Goal: Task Accomplishment & Management: Use online tool/utility

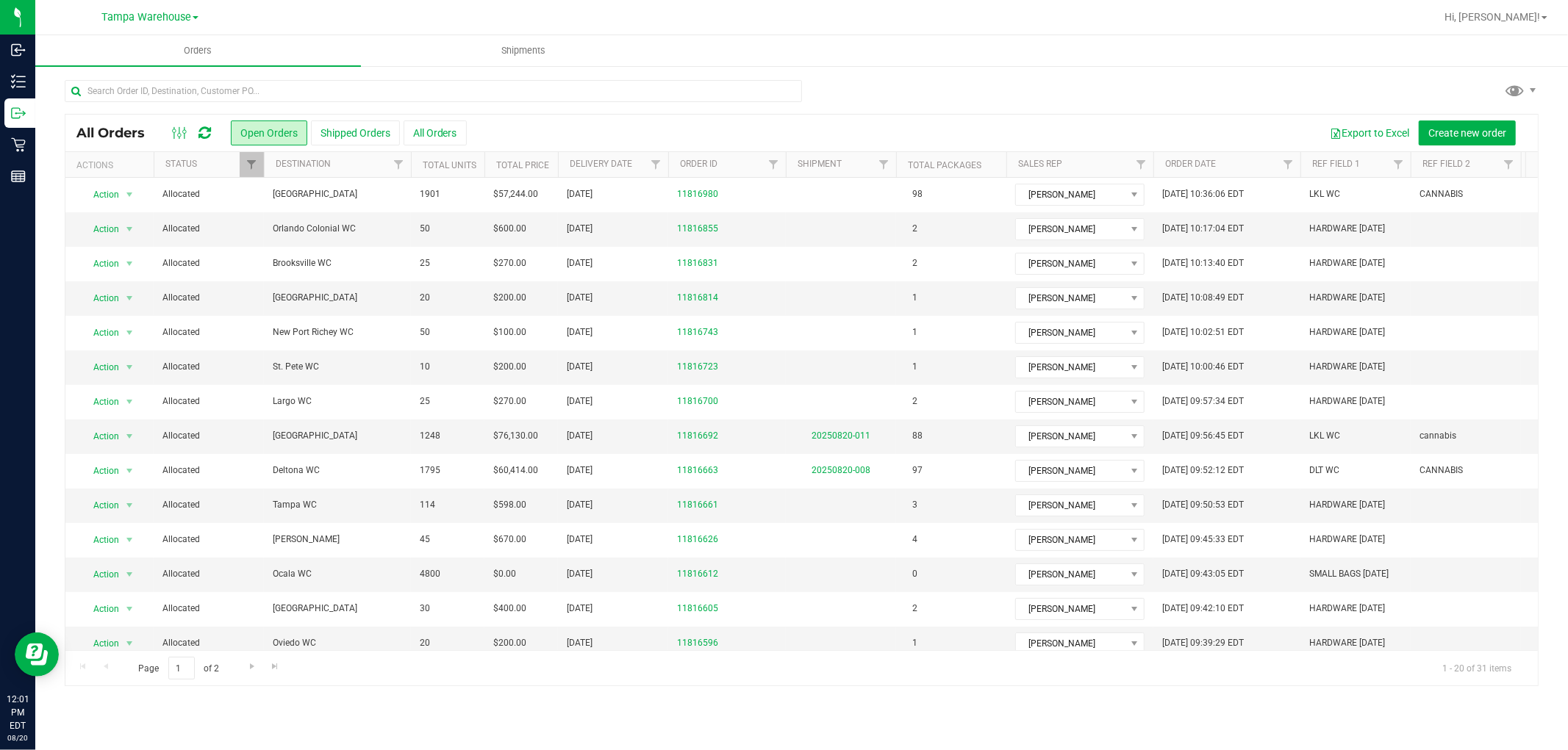
scroll to position [233, 0]
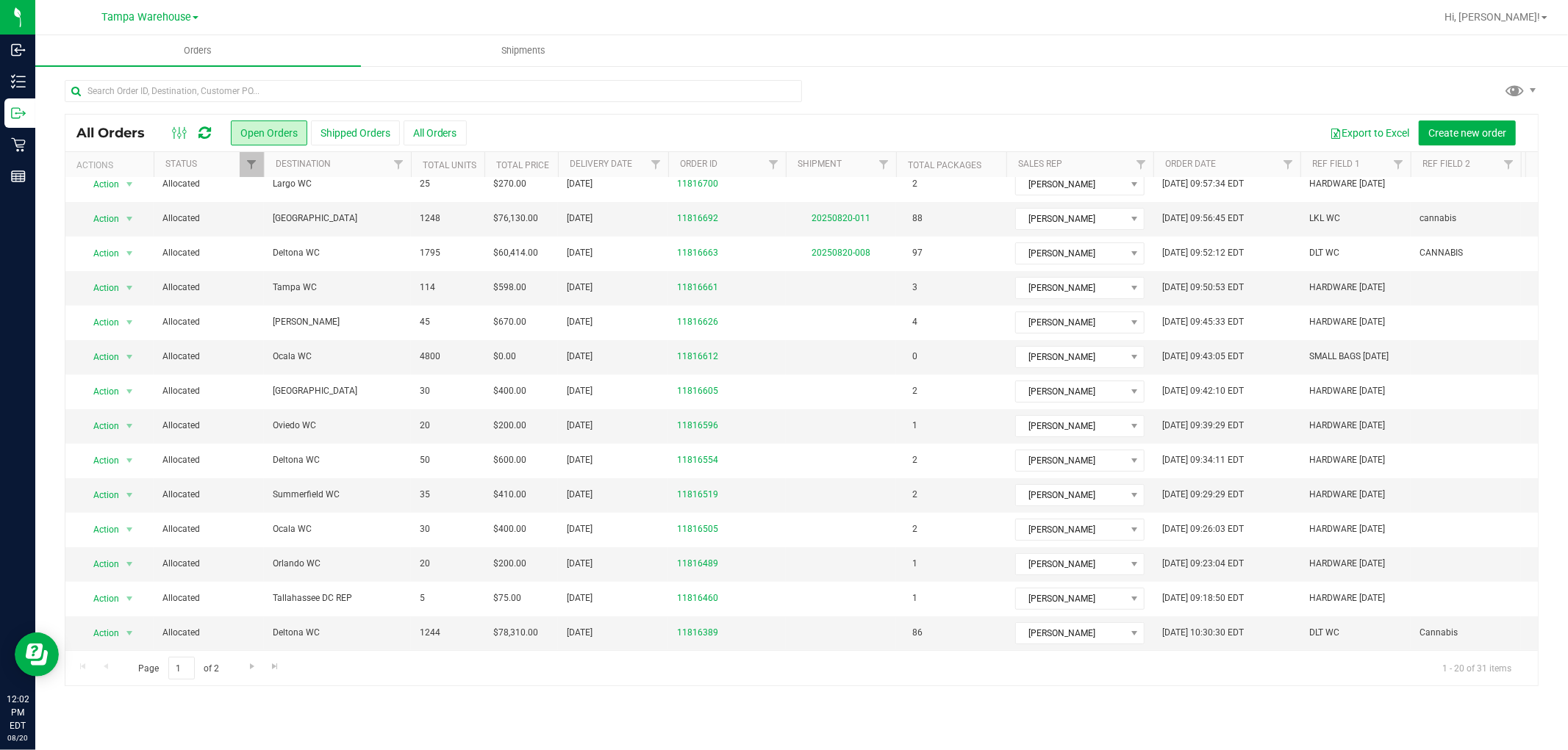
click at [1115, 82] on div at bounding box center [801, 97] width 1474 height 34
click at [202, 132] on icon at bounding box center [204, 132] width 12 height 15
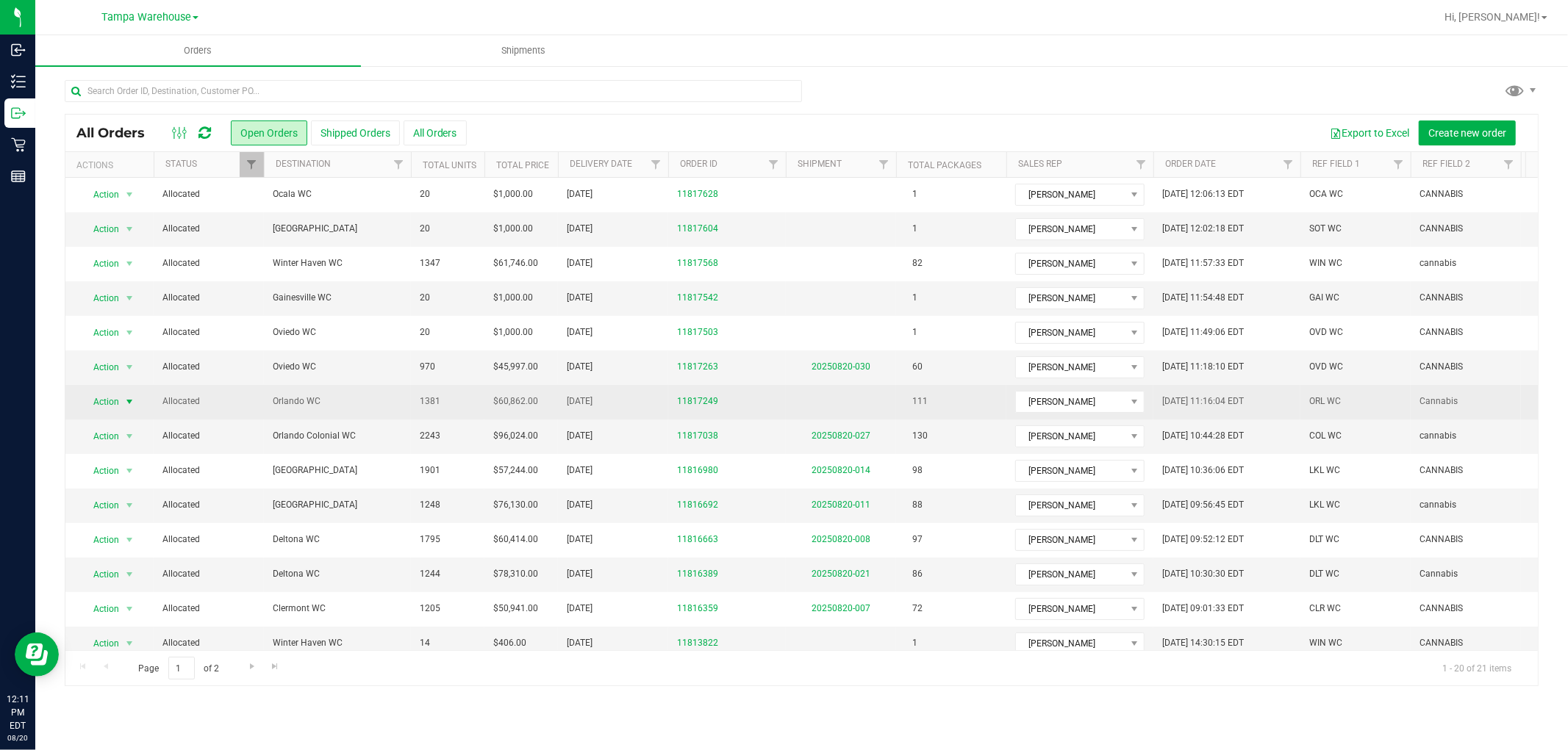
click at [114, 407] on span "Action" at bounding box center [100, 402] width 40 height 21
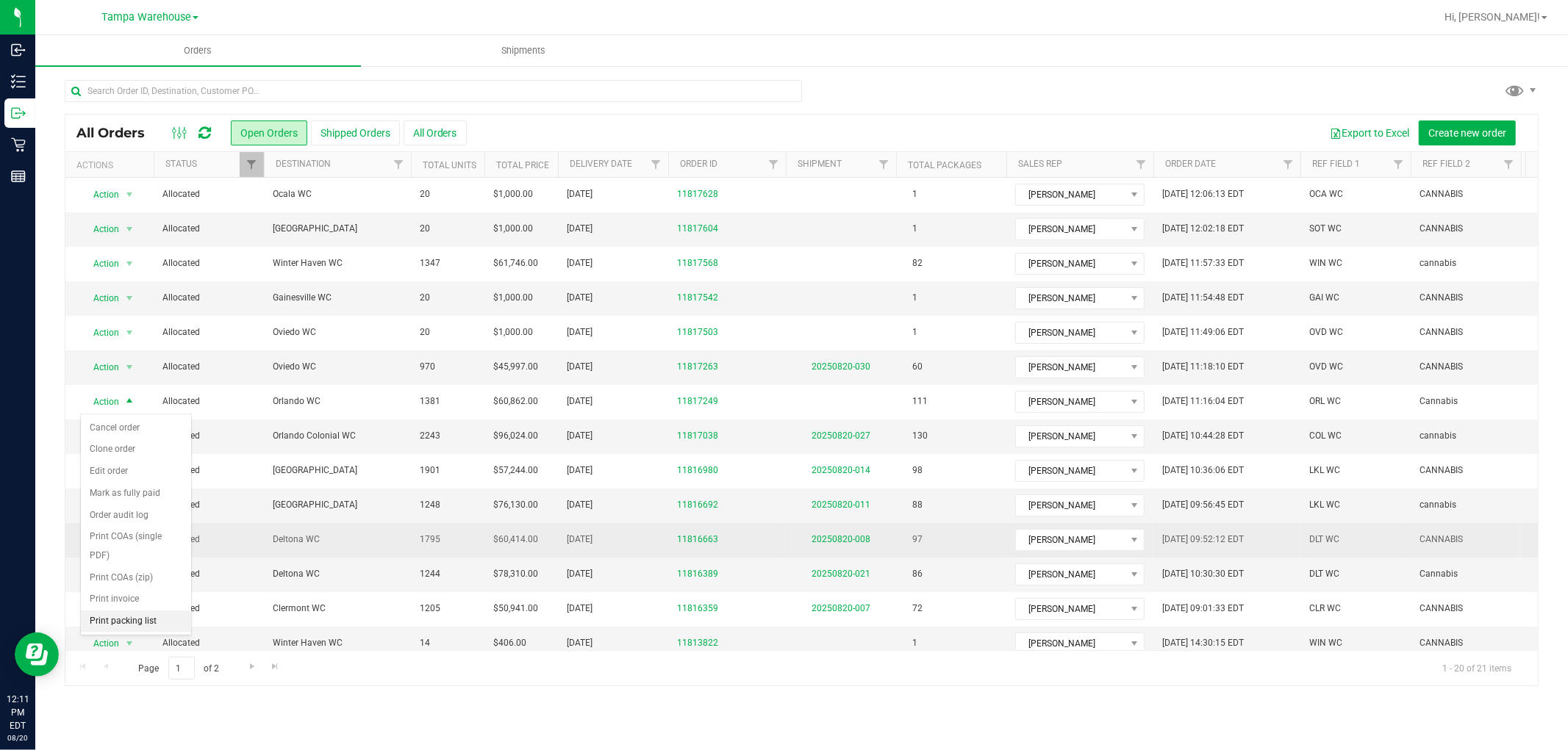
drag, startPoint x: 124, startPoint y: 622, endPoint x: 225, endPoint y: 539, distance: 130.7
click at [125, 622] on li "Print packing list" at bounding box center [135, 621] width 110 height 22
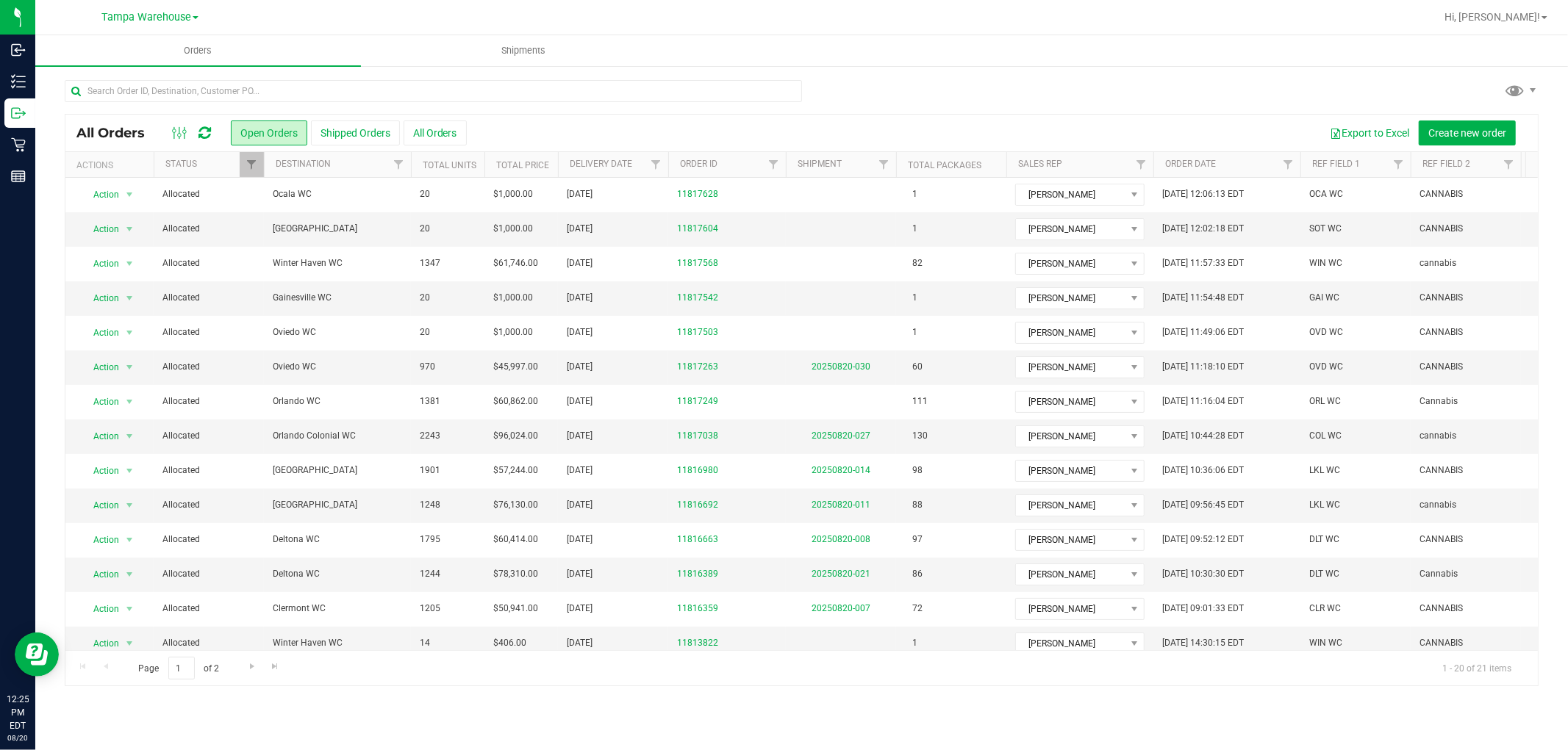
click at [1070, 80] on div at bounding box center [801, 97] width 1474 height 34
click at [1118, 86] on div at bounding box center [801, 97] width 1474 height 34
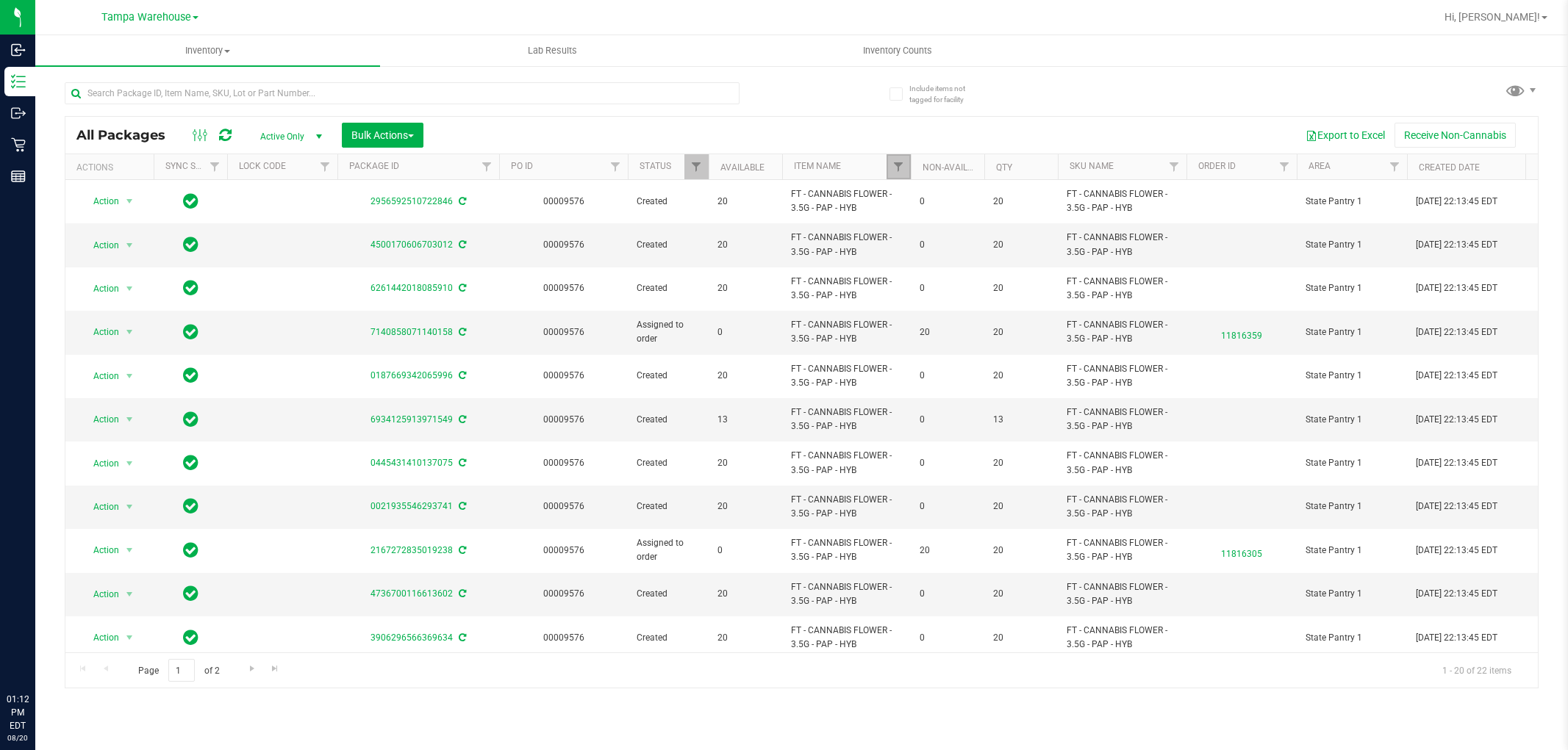
click at [897, 170] on span "Filter" at bounding box center [898, 167] width 12 height 12
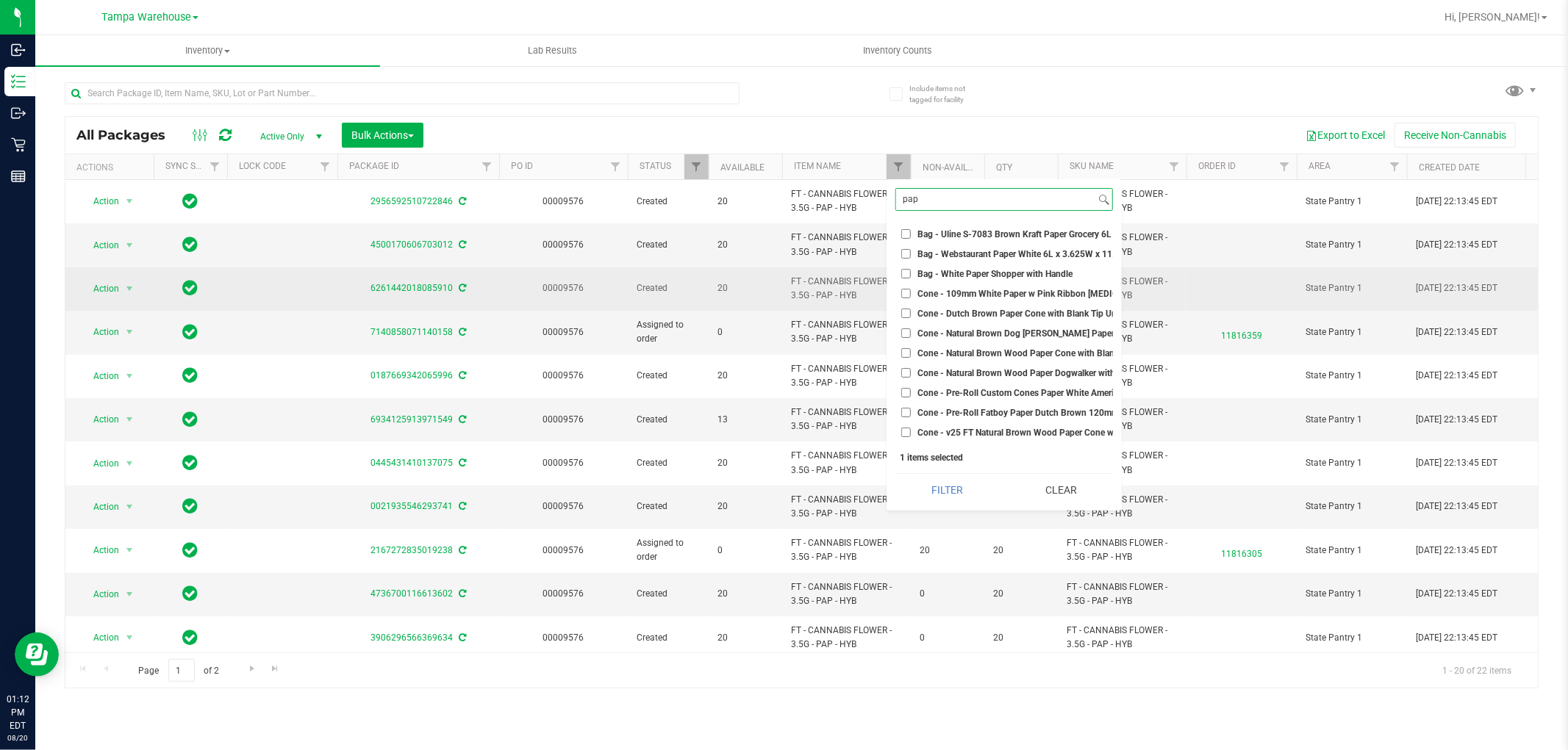
scroll to position [245, 0]
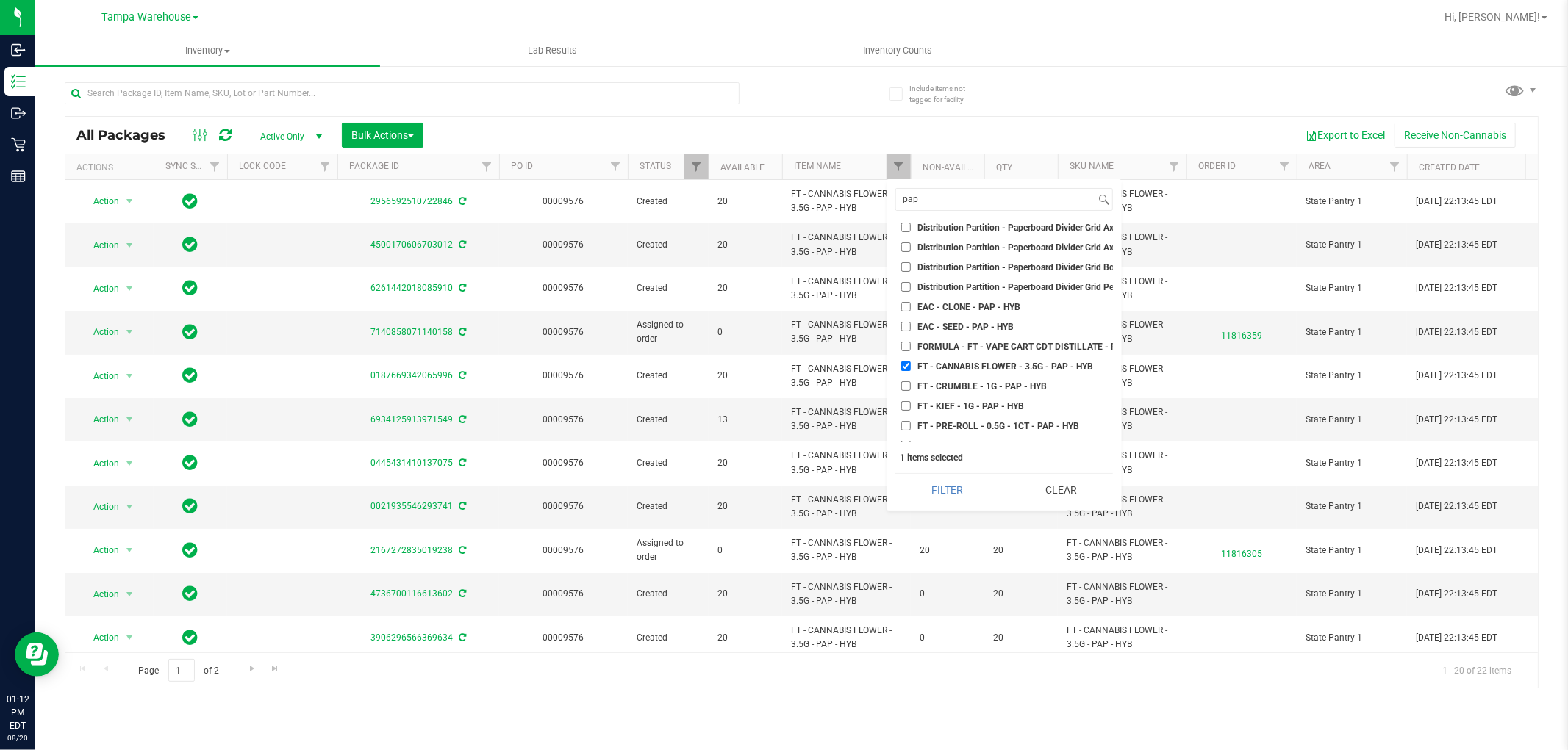
click at [905, 366] on input "FT - CANNABIS FLOWER - 3.5G - PAP - HYB" at bounding box center [905, 366] width 10 height 10
checkbox input "false"
drag, startPoint x: 939, startPoint y: 192, endPoint x: 900, endPoint y: 201, distance: 40.0
click at [900, 201] on input "pap" at bounding box center [995, 199] width 199 height 22
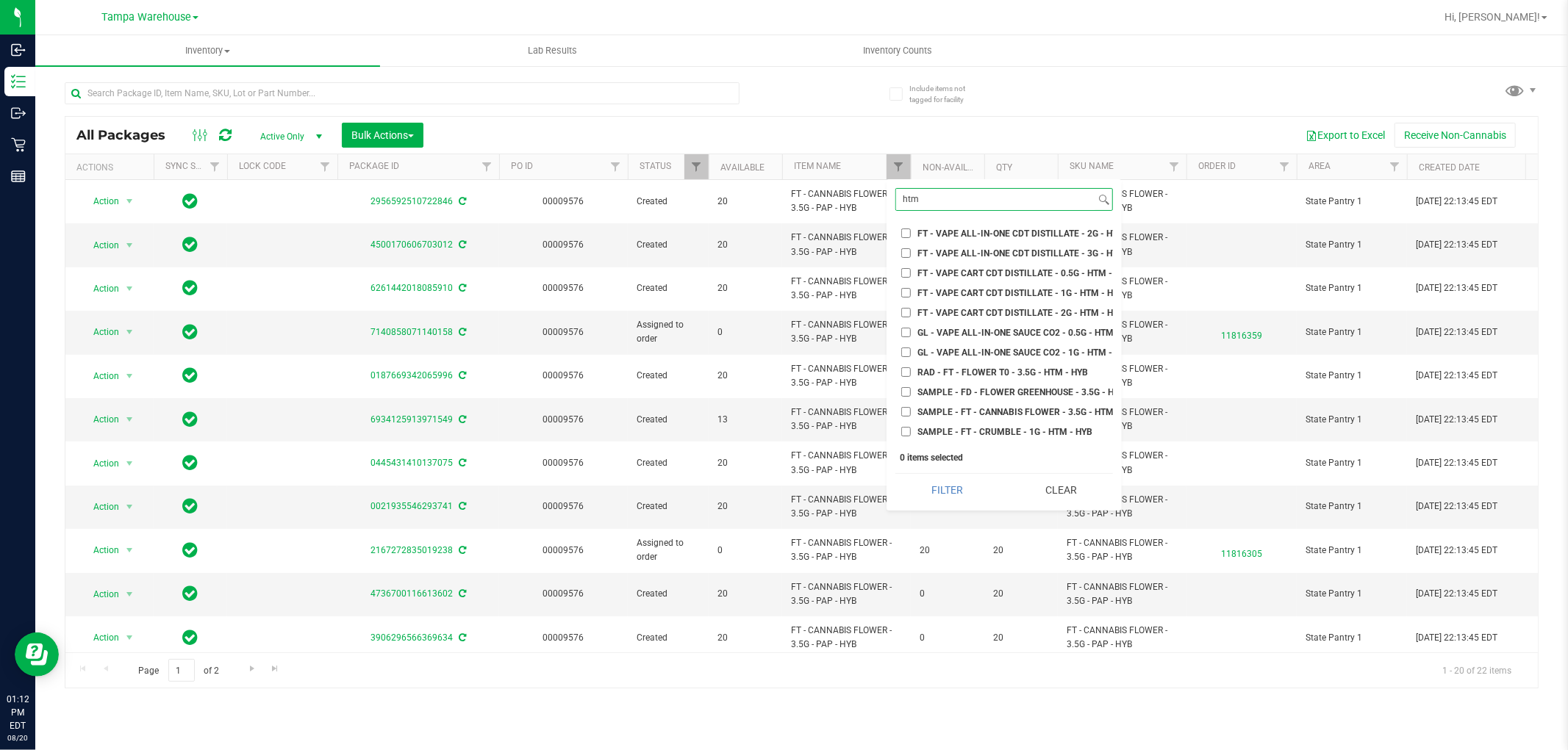
scroll to position [0, 0]
type input "htm"
click at [908, 252] on input "FD - FLOWER GREENHOUSE - 3.5G - HTM - HYB" at bounding box center [905, 253] width 10 height 10
checkbox input "true"
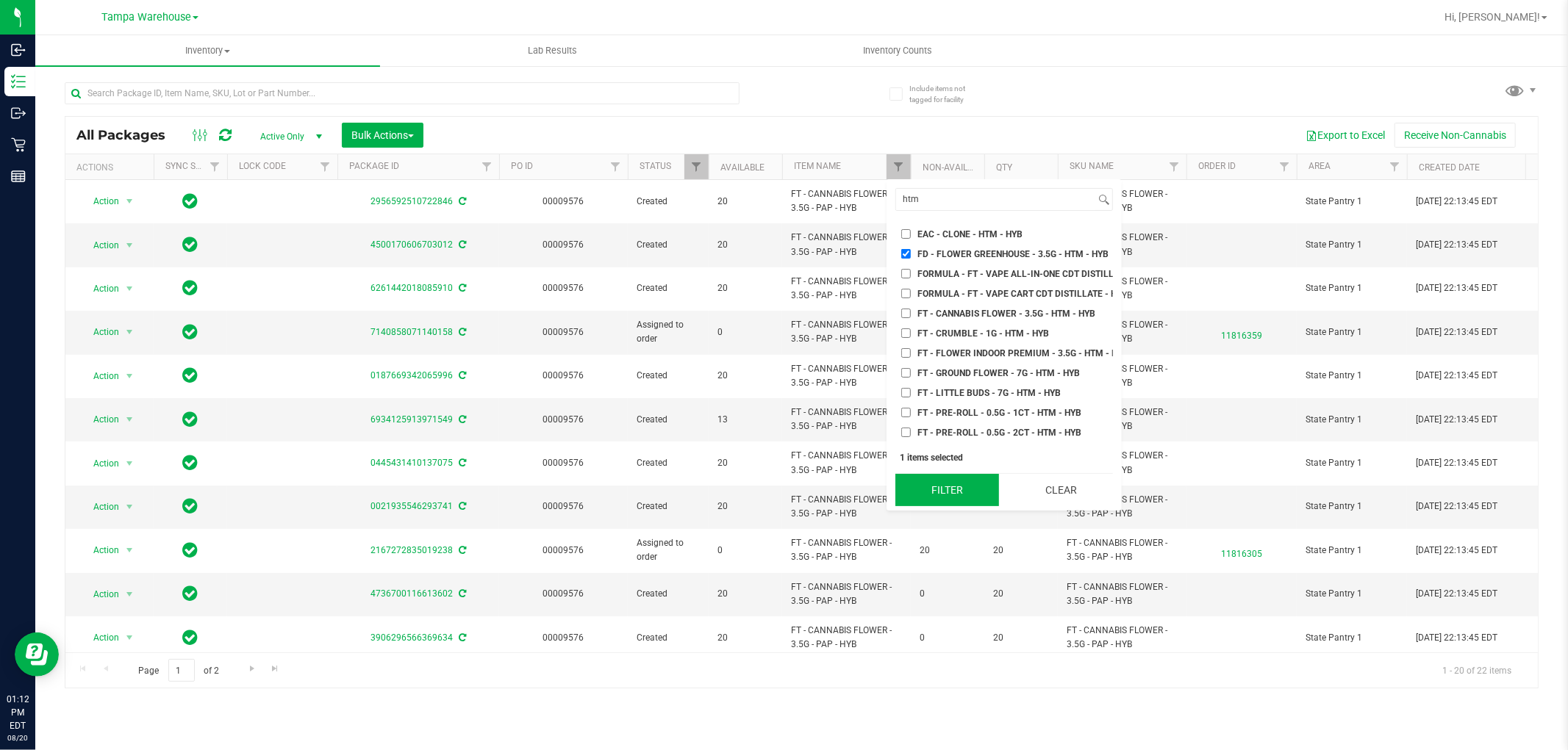
click at [946, 500] on button "Filter" at bounding box center [948, 490] width 104 height 32
